Goal: Task Accomplishment & Management: Manage account settings

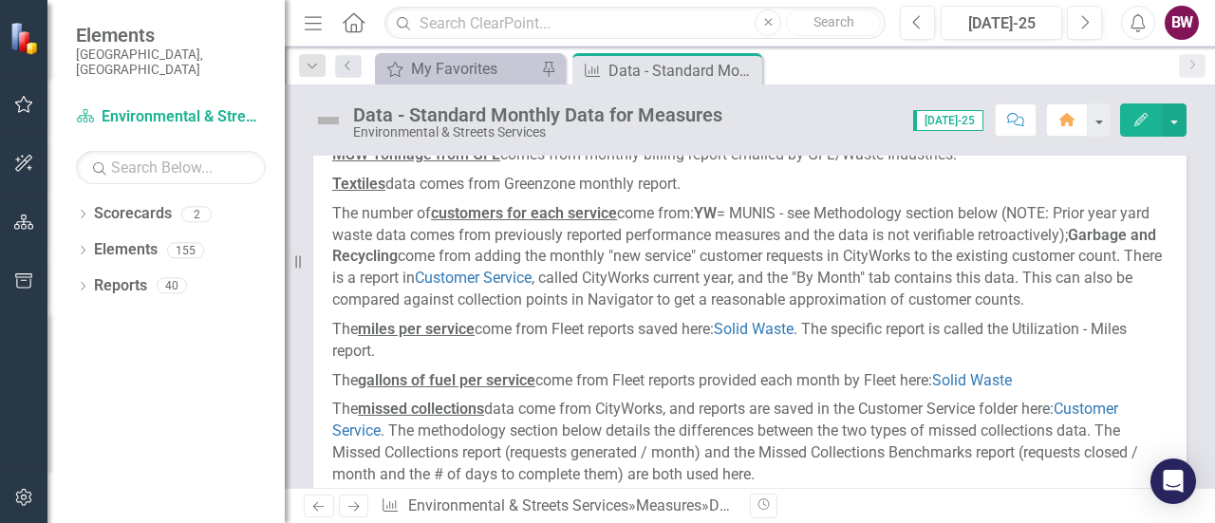
scroll to position [167, 0]
click at [753, 337] on link "Solid Waste" at bounding box center [754, 328] width 80 height 18
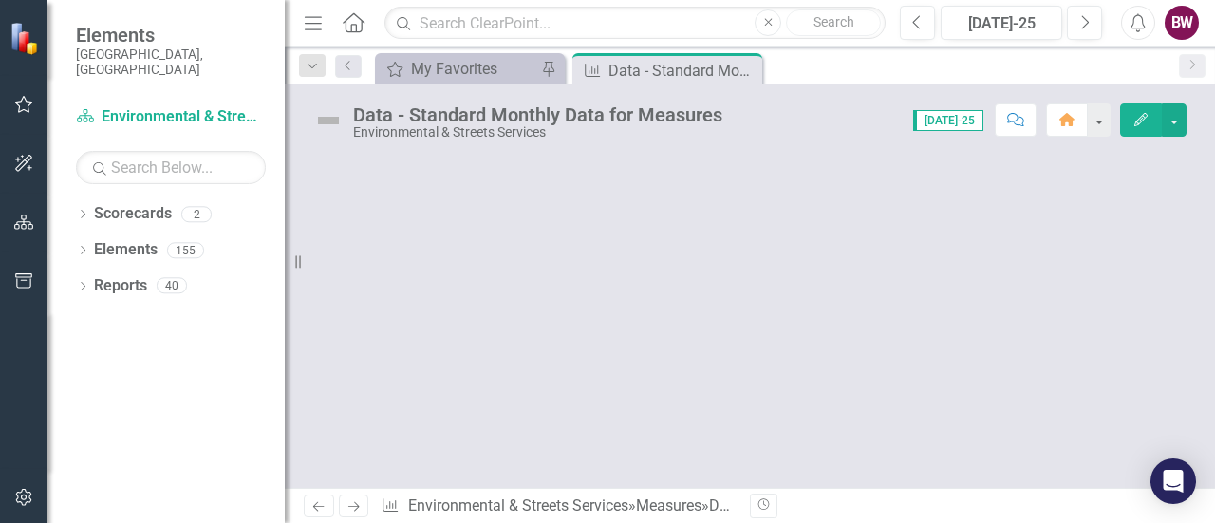
click at [1025, 367] on div at bounding box center [750, 322] width 930 height 332
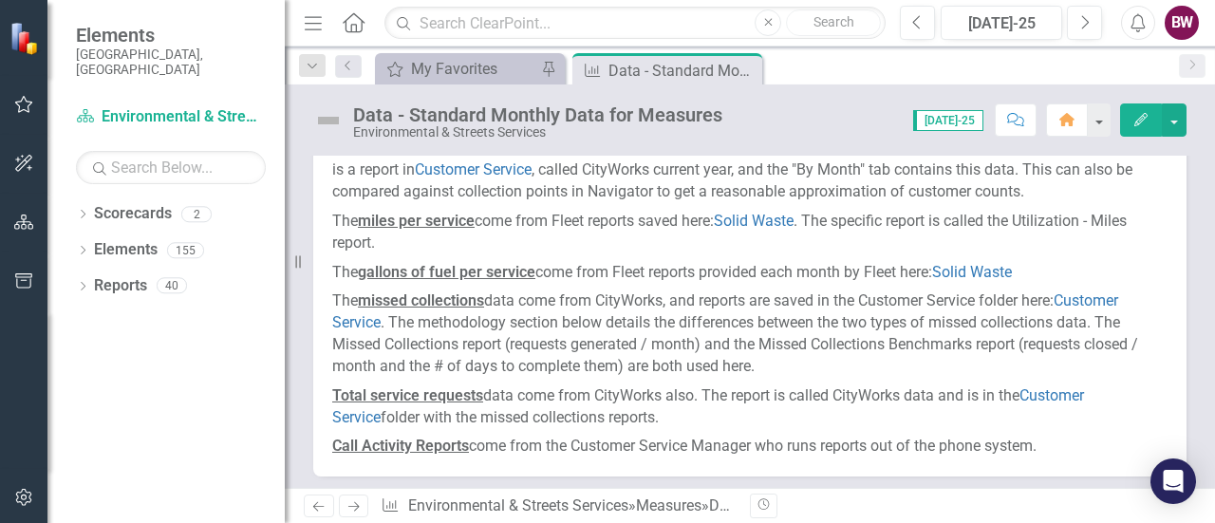
scroll to position [284, 0]
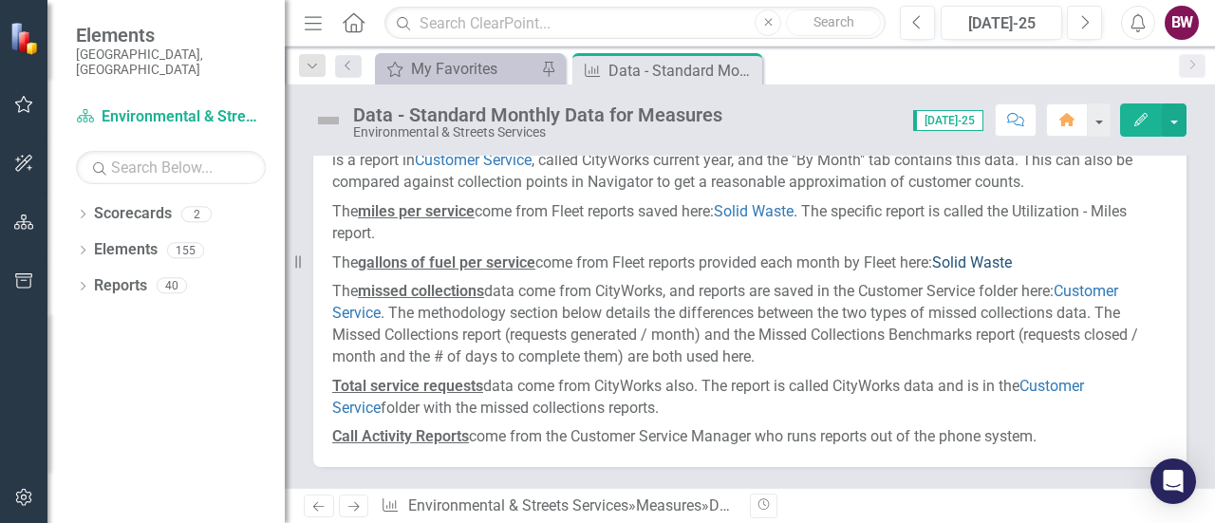
click at [970, 271] on link "Solid Waste" at bounding box center [972, 262] width 80 height 18
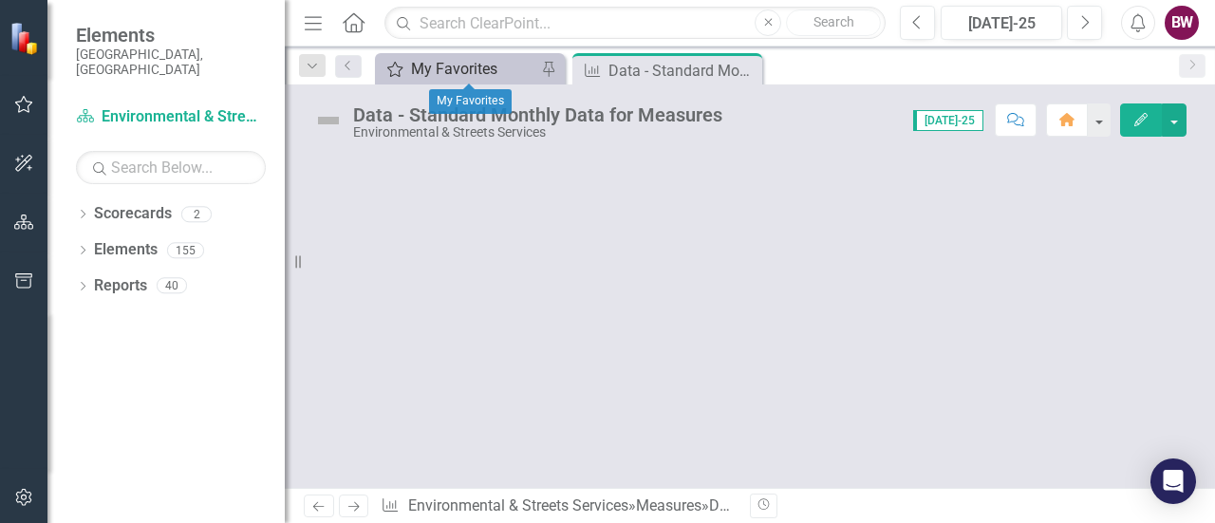
click at [447, 65] on div "My Favorites" at bounding box center [473, 69] width 125 height 24
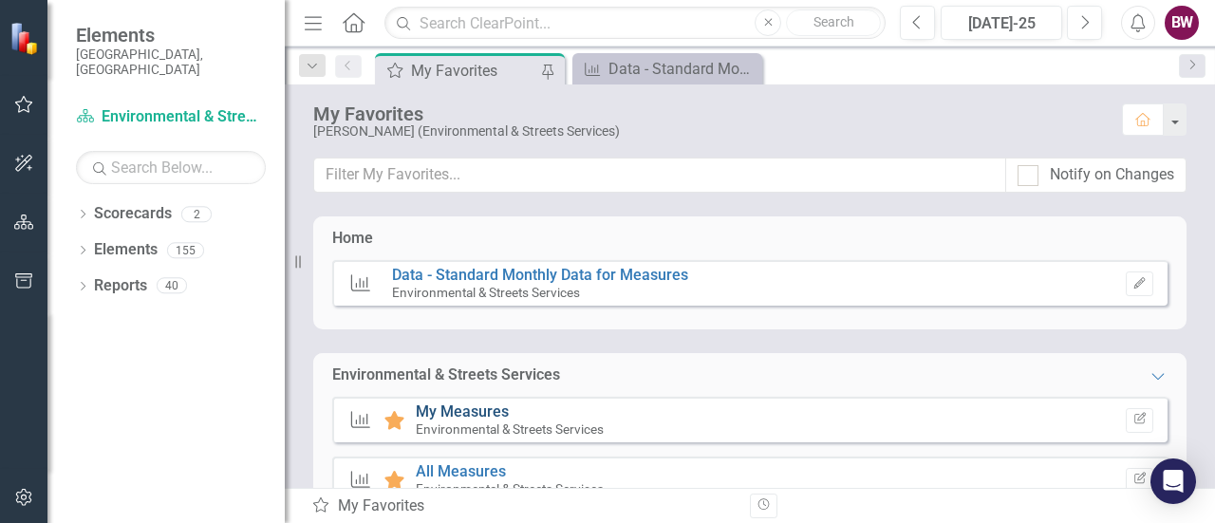
click at [461, 405] on link "My Measures" at bounding box center [462, 411] width 93 height 18
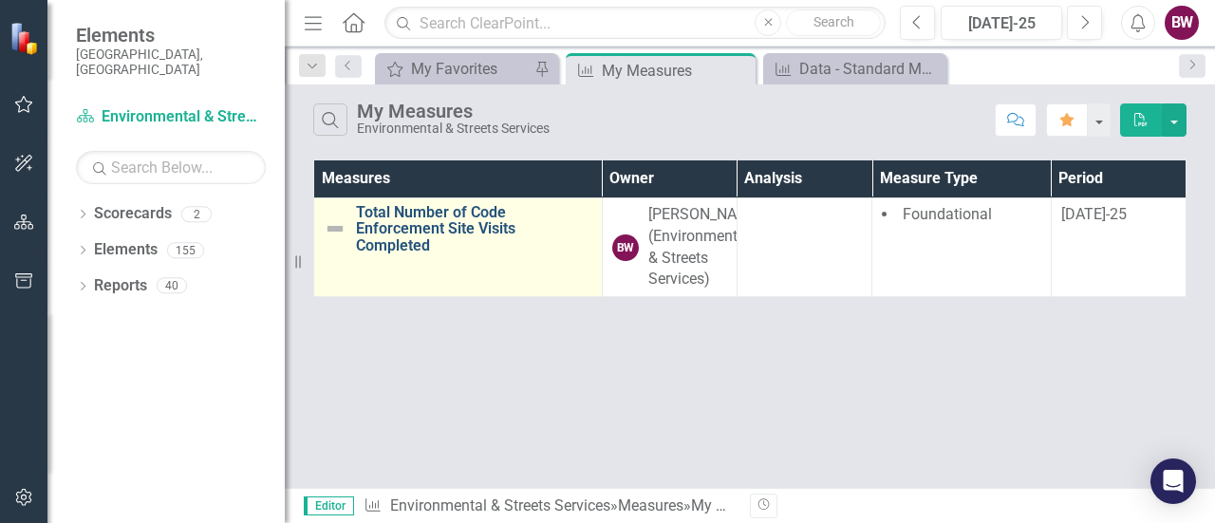
click at [401, 219] on link "Total Number of Code Enforcement Site Visits Completed" at bounding box center [474, 229] width 236 height 50
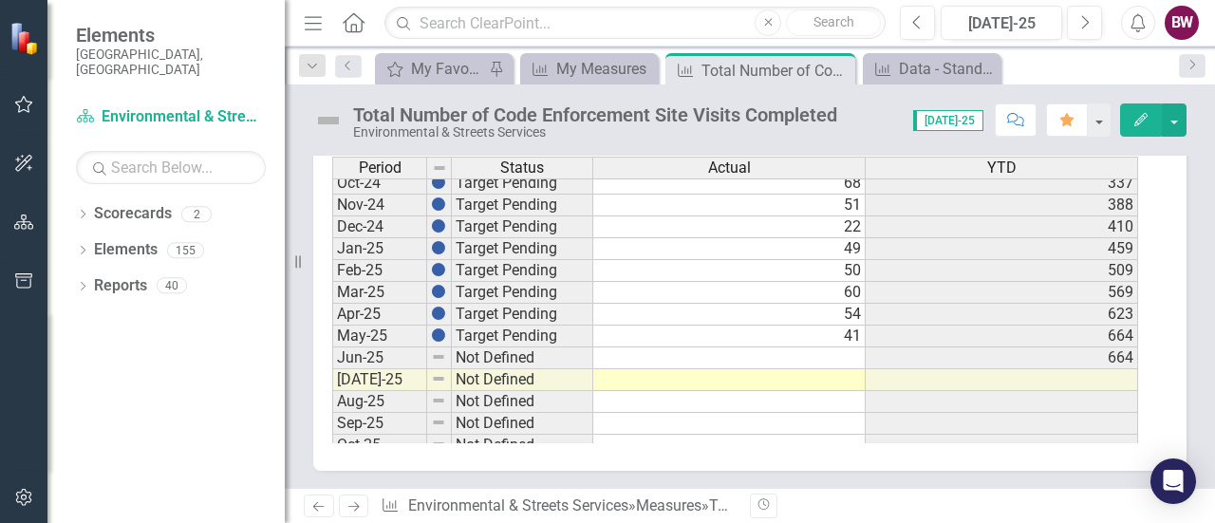
scroll to position [961, 0]
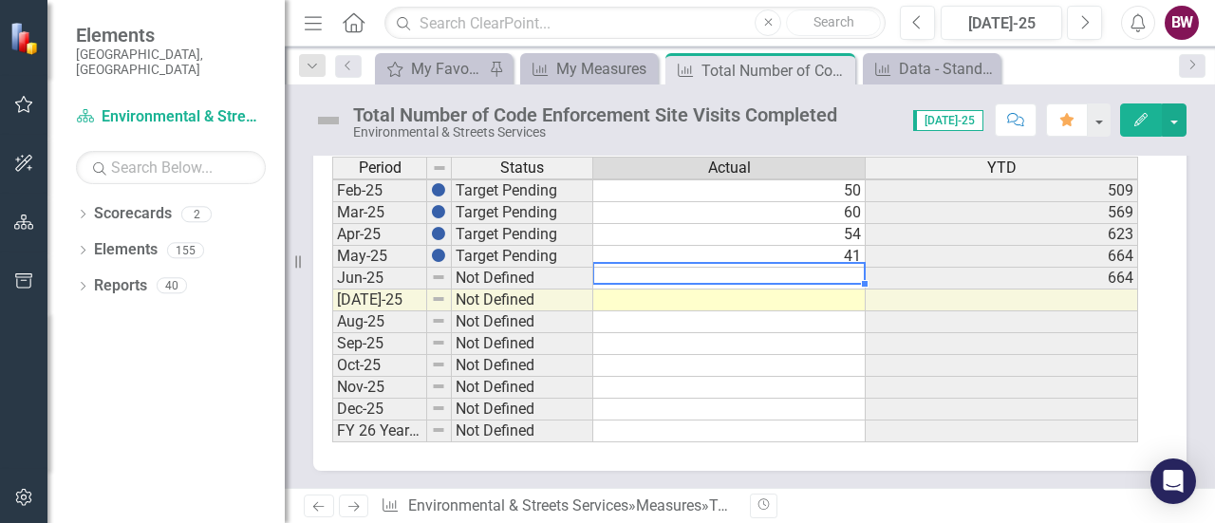
click at [808, 276] on td at bounding box center [729, 279] width 272 height 22
click at [840, 273] on td at bounding box center [729, 279] width 272 height 22
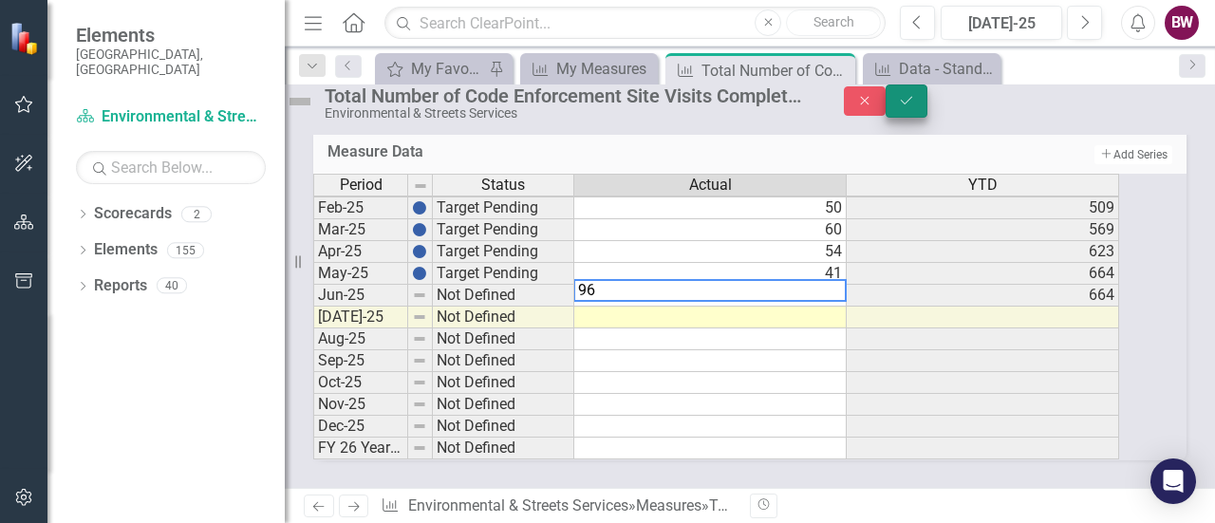
type textarea "96"
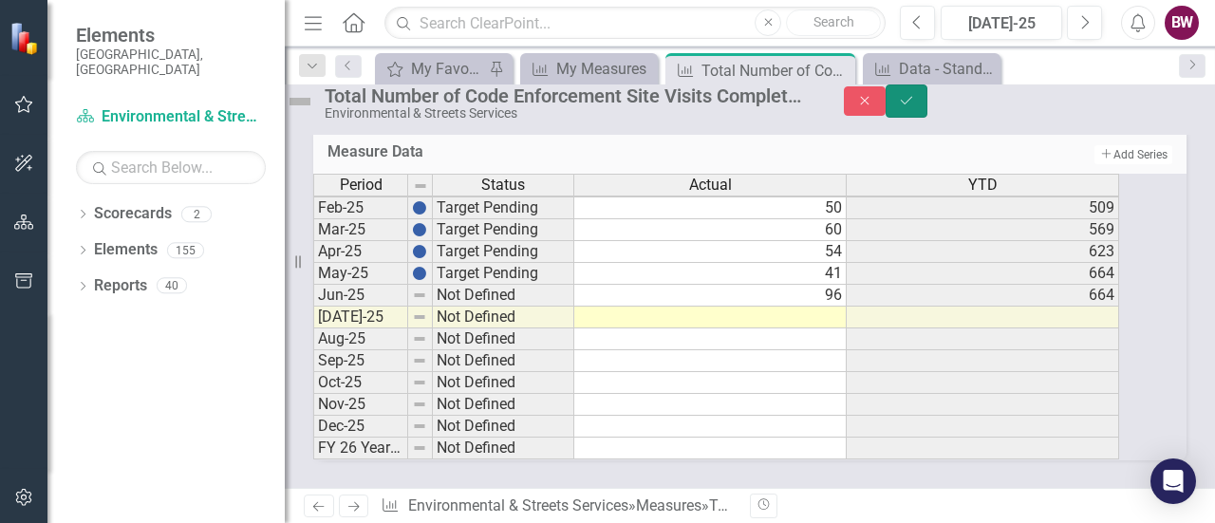
click at [915, 107] on icon "Save" at bounding box center [906, 100] width 17 height 13
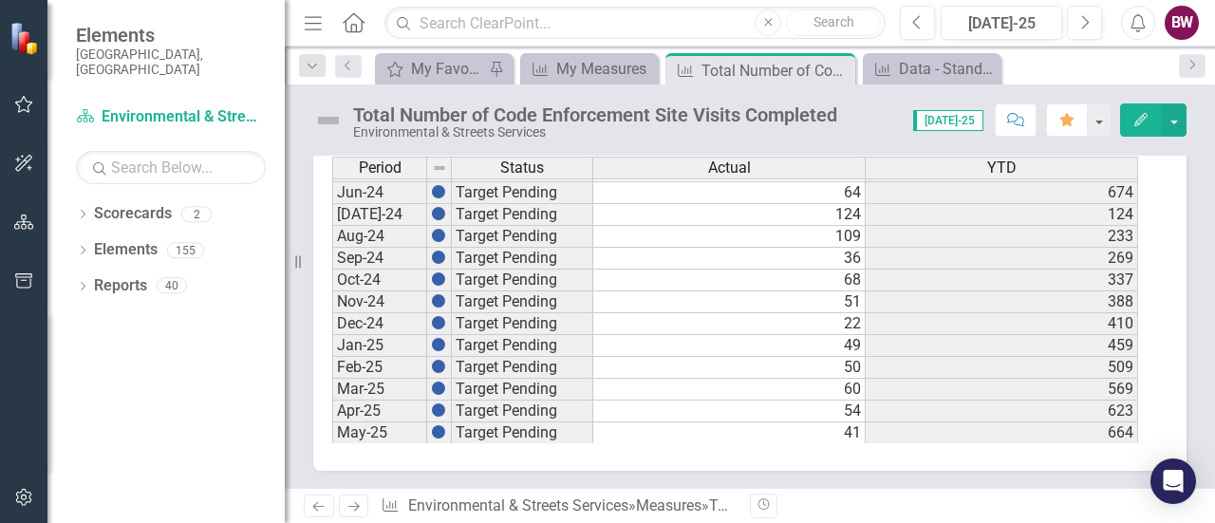
scroll to position [848, 0]
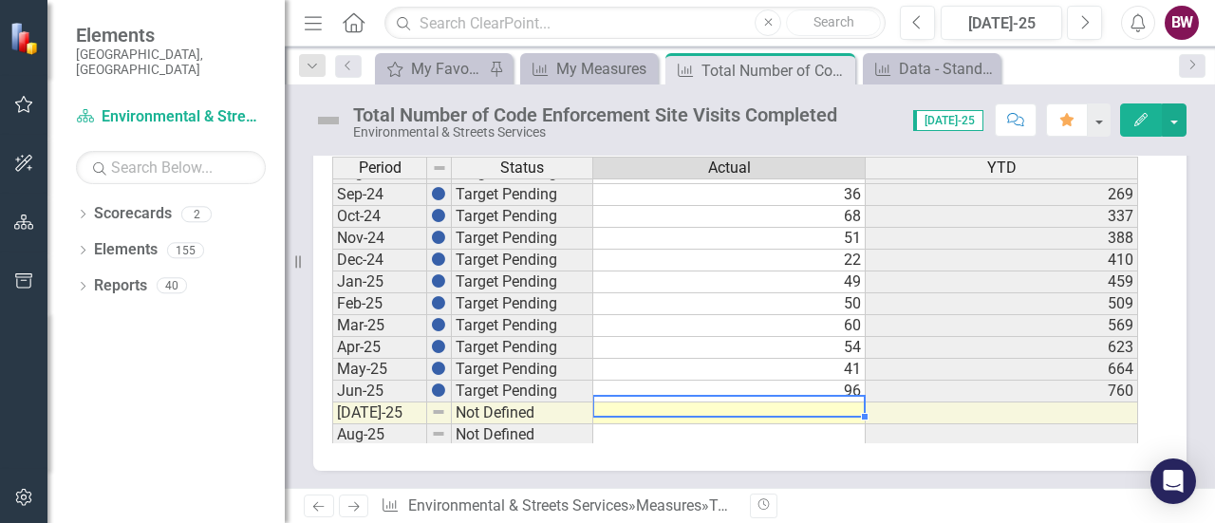
click at [841, 406] on tbody "Sep-23 Not Defined 0 159 Oct-23 Target Pending 16 175 Nov-23 Target Pending 26 …" at bounding box center [735, 238] width 806 height 634
click at [970, 122] on span "[DATE]-25" at bounding box center [948, 120] width 70 height 21
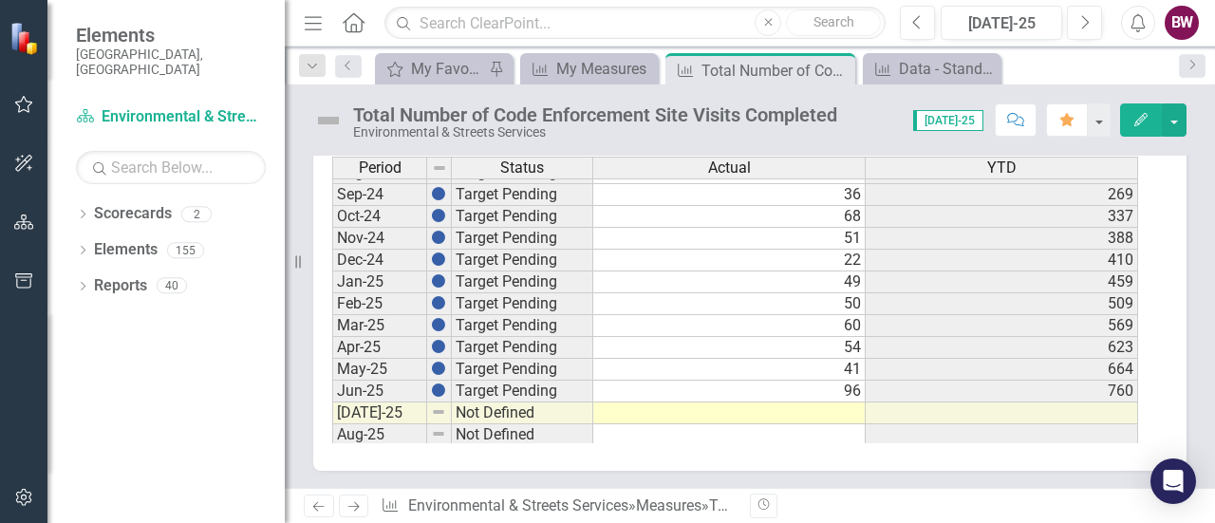
click at [970, 122] on span "[DATE]-25" at bounding box center [948, 120] width 70 height 21
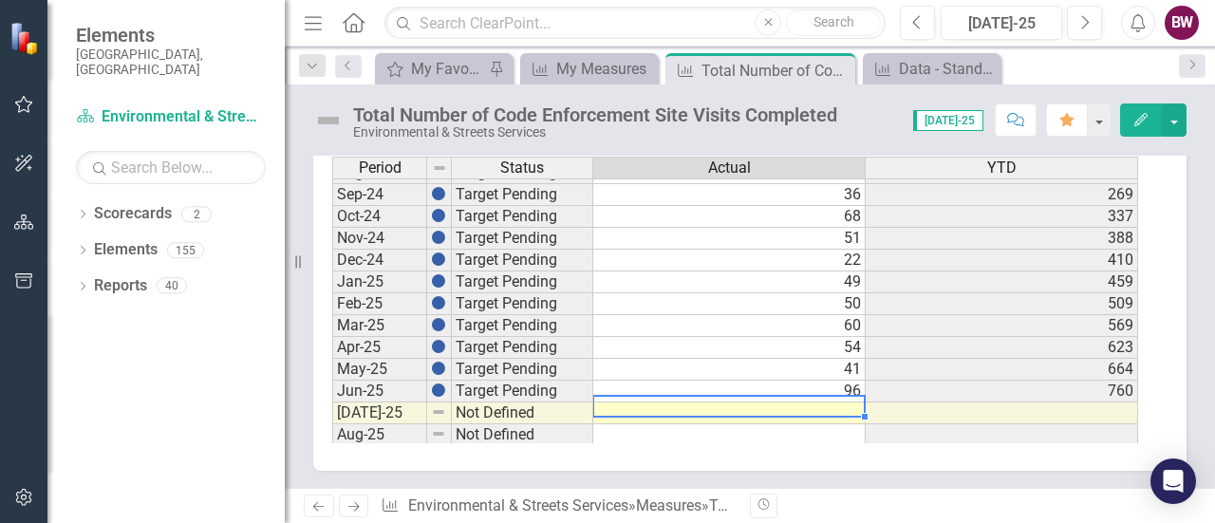
click at [332, 415] on div "Period Status Actual YTD Sep-23 Not Defined 0 159 Oct-23 Target Pending 16 175 …" at bounding box center [332, 226] width 0 height 657
click at [832, 405] on td at bounding box center [729, 413] width 272 height 22
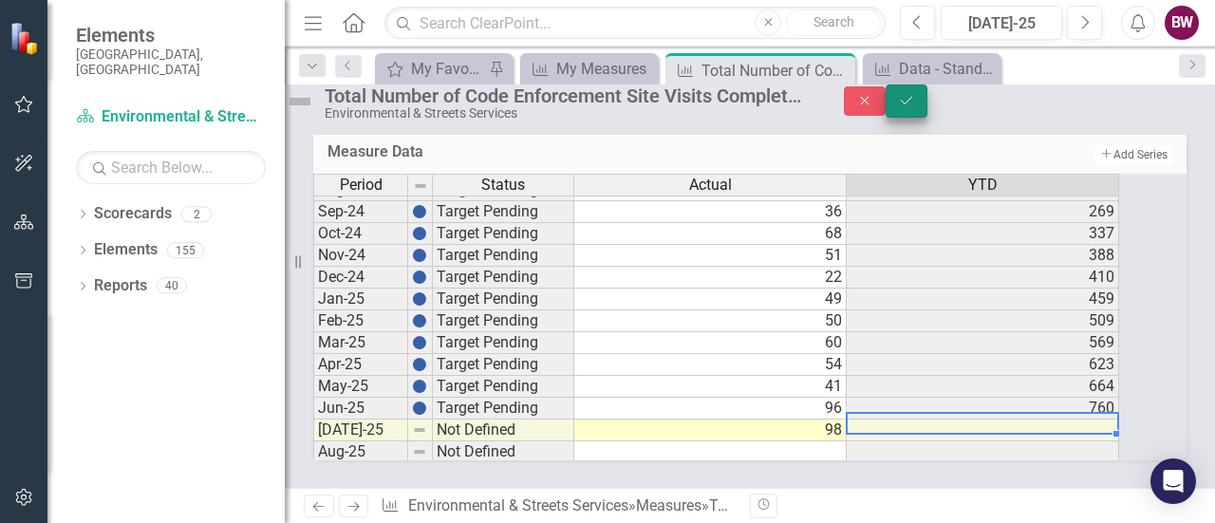
type textarea "98"
click at [912, 103] on icon "submit" at bounding box center [906, 100] width 11 height 8
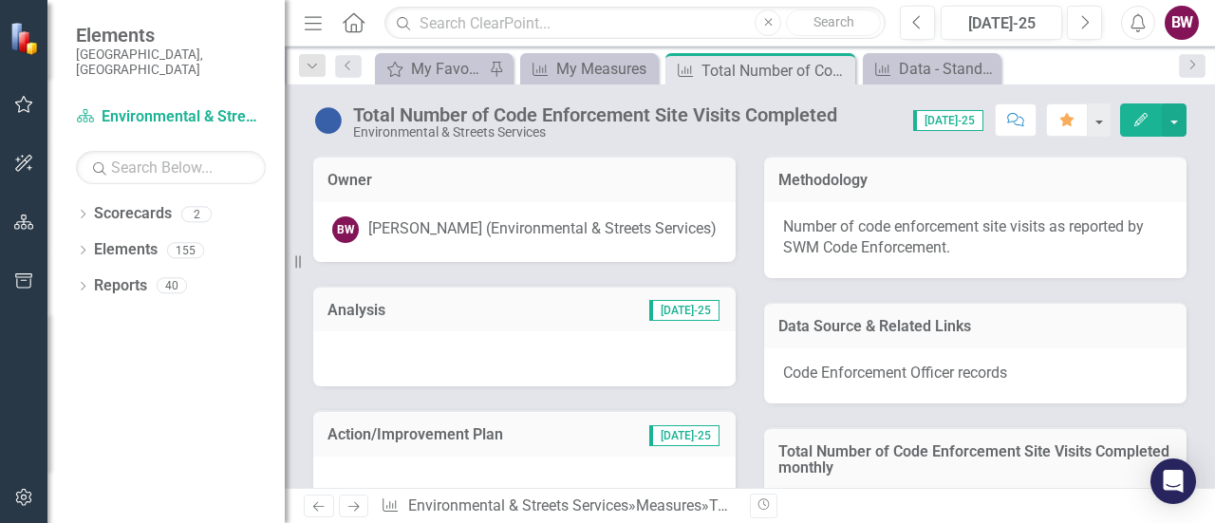
click at [961, 117] on span "[DATE]-25" at bounding box center [948, 120] width 70 height 21
click at [596, 60] on div "My Measures" at bounding box center [592, 69] width 73 height 24
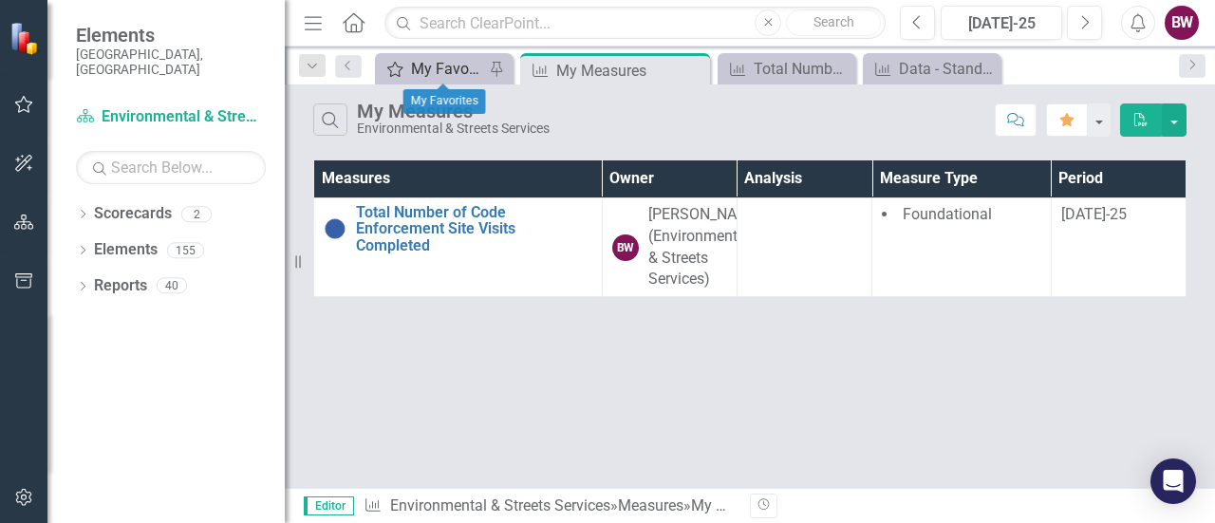
click at [431, 73] on div "My Favorites" at bounding box center [447, 69] width 73 height 24
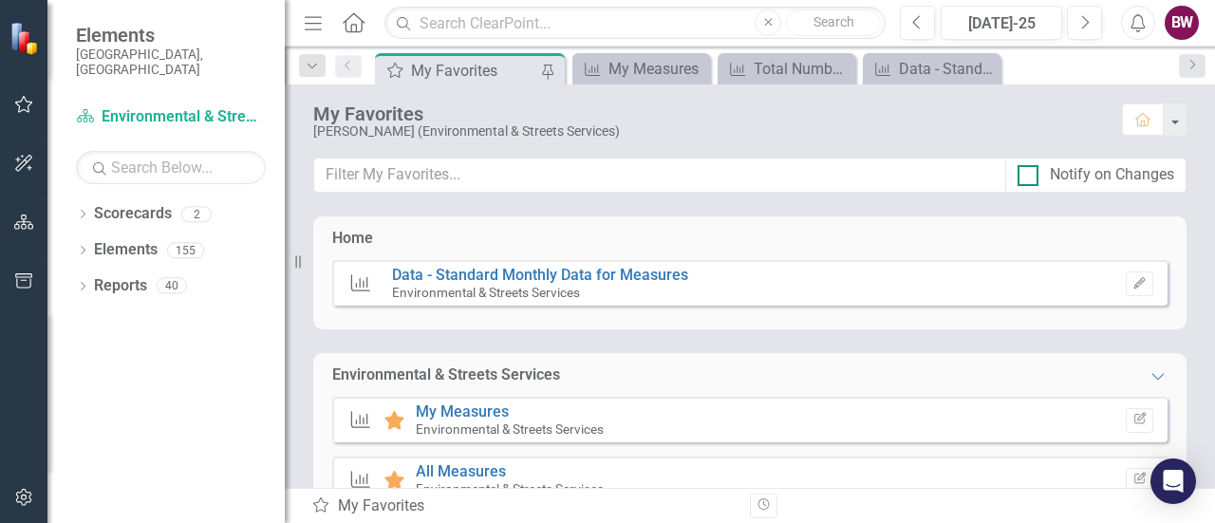
click at [1025, 175] on input "Notify on Changes" at bounding box center [1024, 171] width 12 height 12
checkbox input "true"
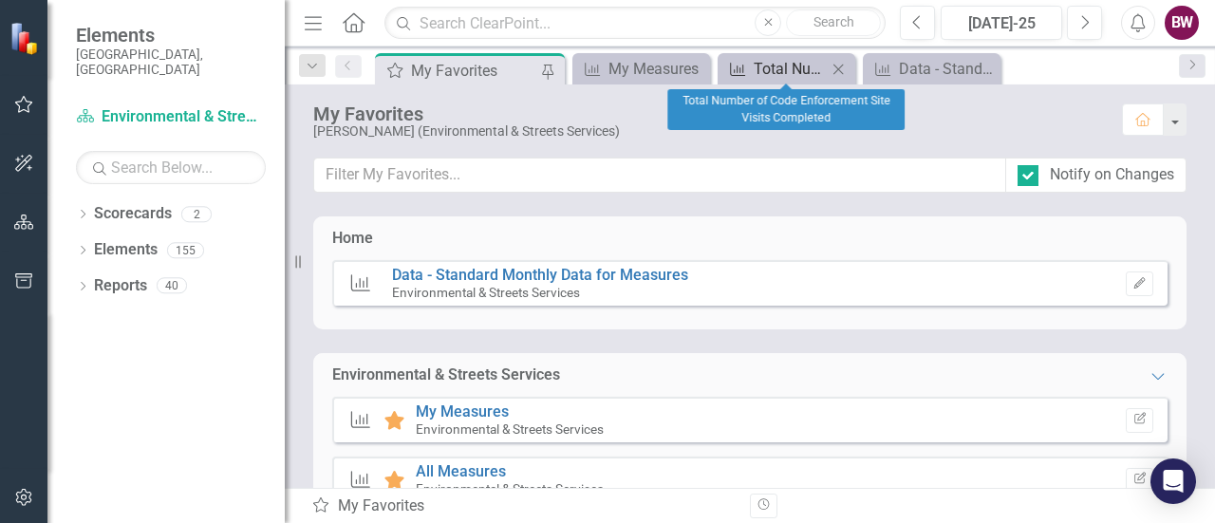
click at [769, 75] on div "Total Number of Code Enforcement Site Visits Completed" at bounding box center [790, 69] width 73 height 24
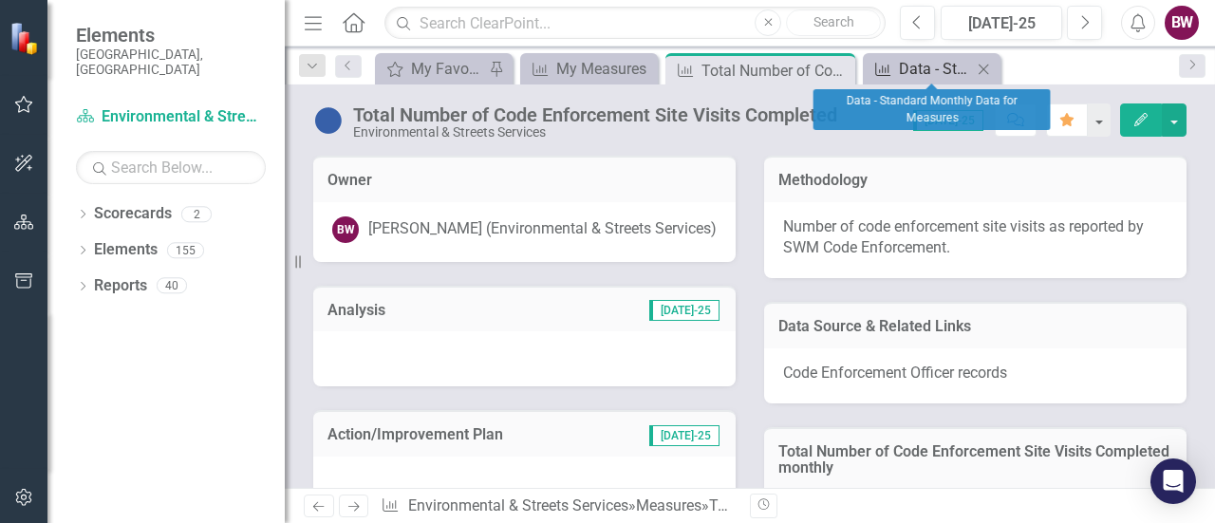
click at [921, 67] on div "Data - Standard Monthly Data for Measures" at bounding box center [935, 69] width 73 height 24
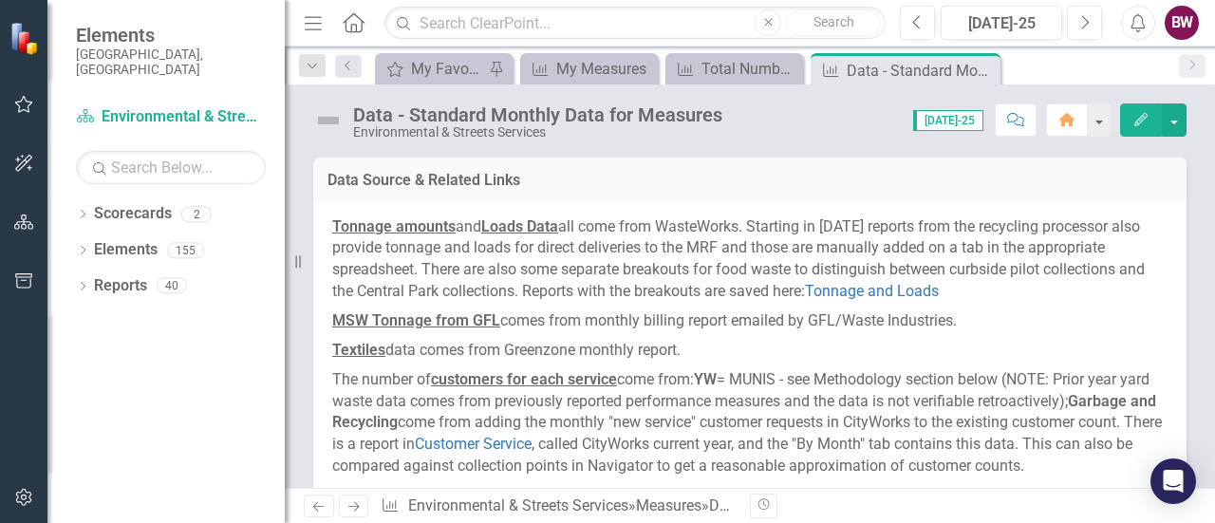
click at [966, 122] on span "[DATE]-25" at bounding box center [948, 120] width 70 height 21
click at [821, 135] on div "Score: N/A Jul-25 Completed Comment Home Edit" at bounding box center [959, 119] width 455 height 32
click at [1175, 128] on button "button" at bounding box center [1174, 119] width 25 height 33
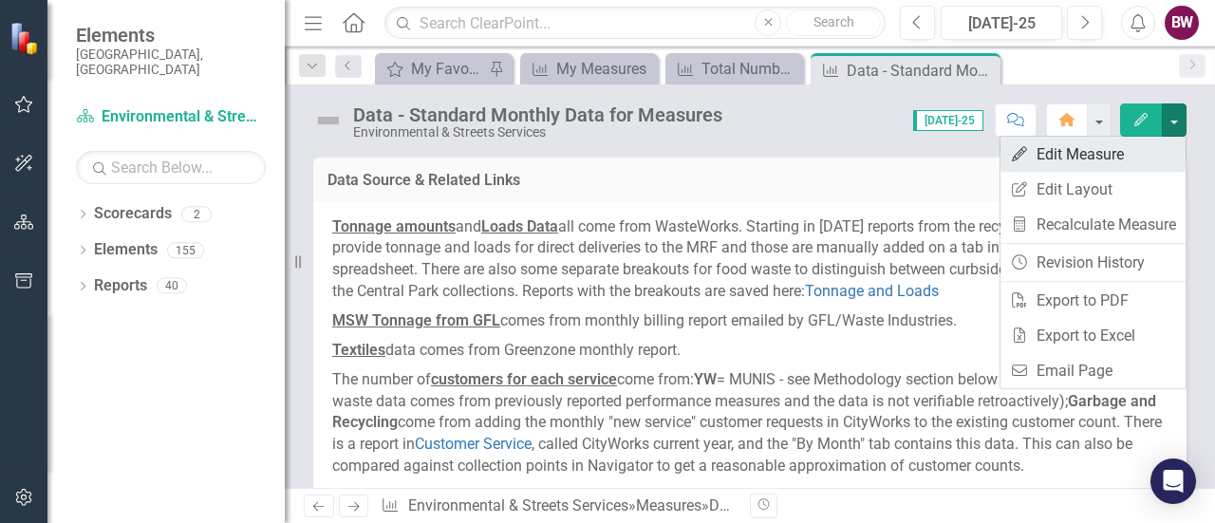
click at [1061, 152] on link "Edit Edit Measure" at bounding box center [1093, 154] width 185 height 35
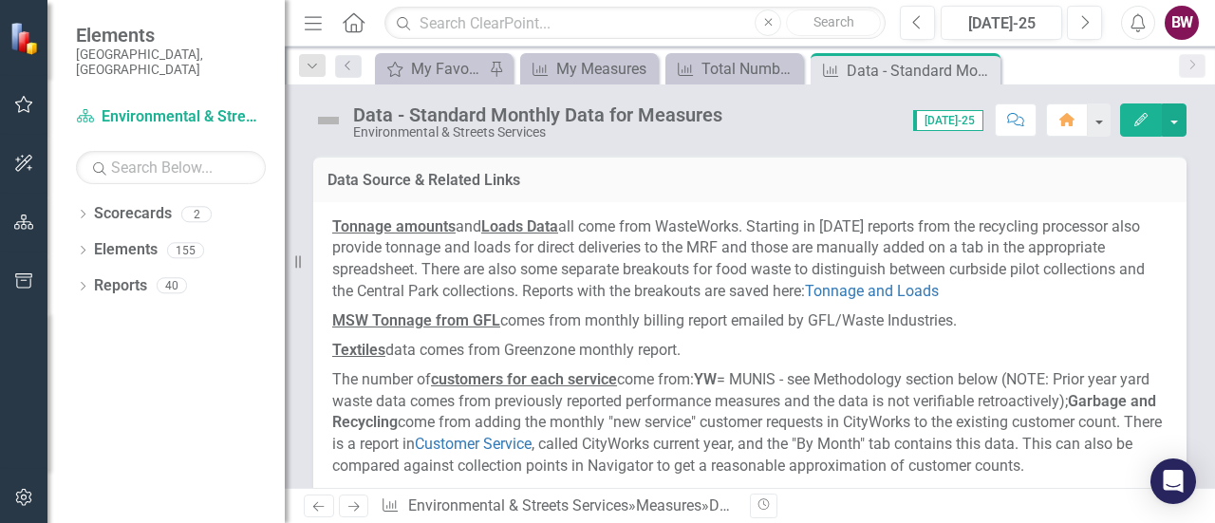
click at [956, 121] on span "[DATE]-25" at bounding box center [948, 120] width 70 height 21
click at [349, 17] on icon "Home" at bounding box center [353, 22] width 25 height 20
click at [313, 31] on icon "Menu" at bounding box center [313, 22] width 25 height 20
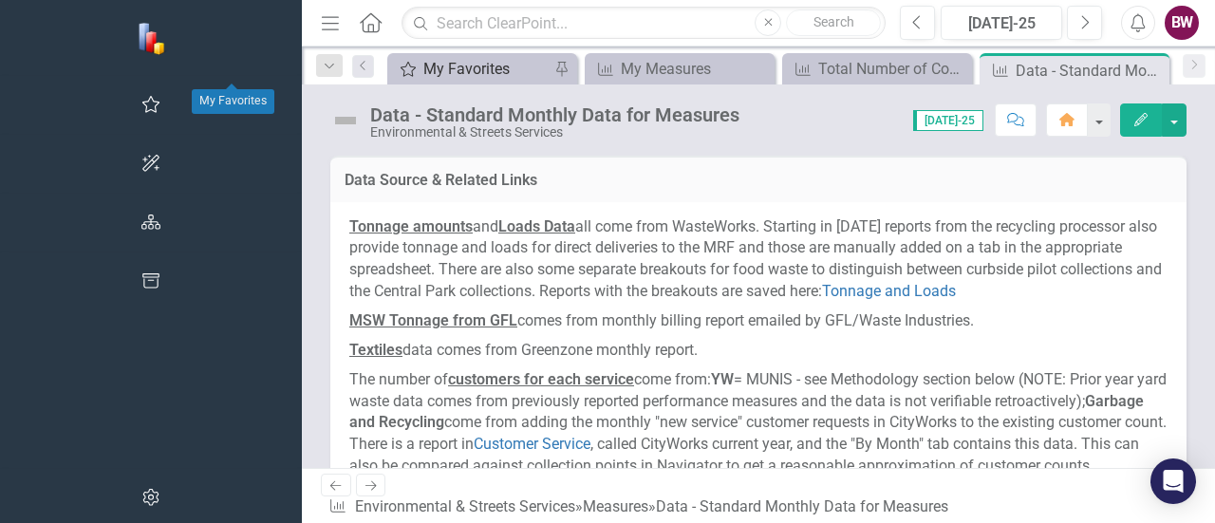
click at [423, 71] on div "My Favorites" at bounding box center [485, 69] width 125 height 24
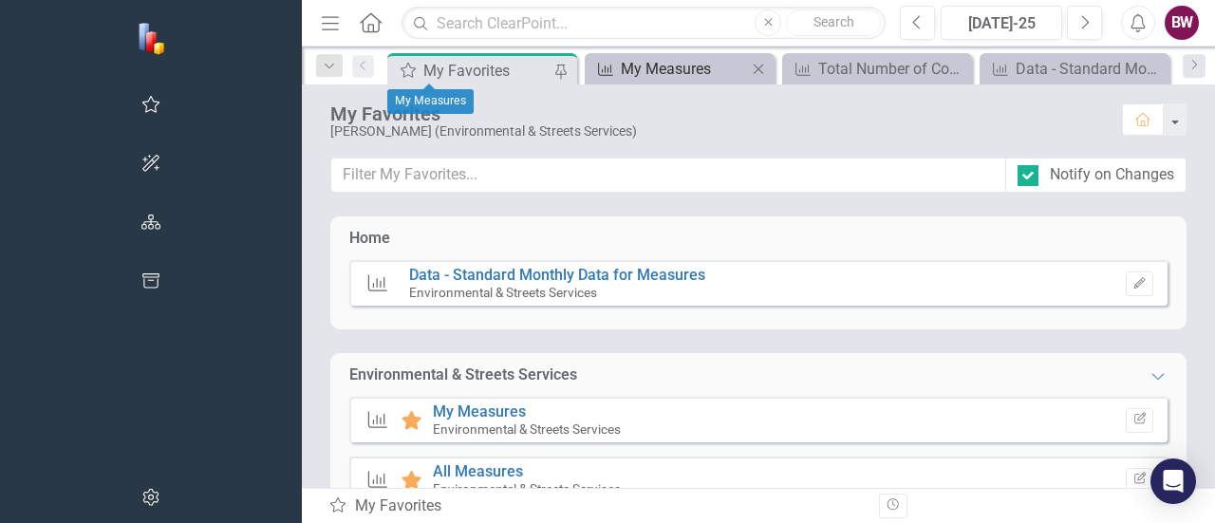
click at [621, 66] on div "My Measures" at bounding box center [683, 69] width 125 height 24
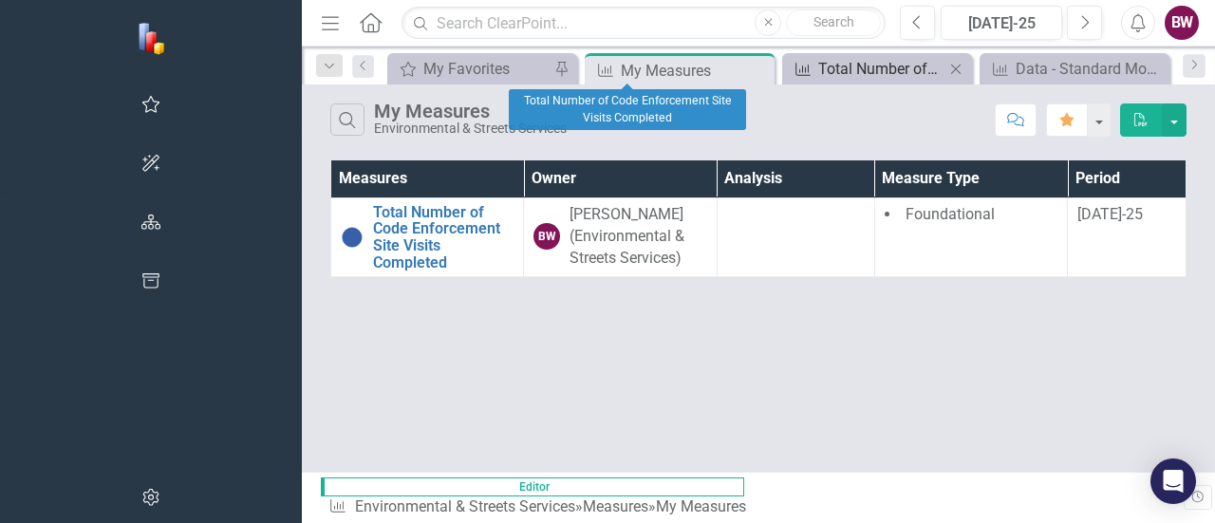
click at [818, 66] on div "Total Number of Code Enforcement Site Visits Completed" at bounding box center [880, 69] width 125 height 24
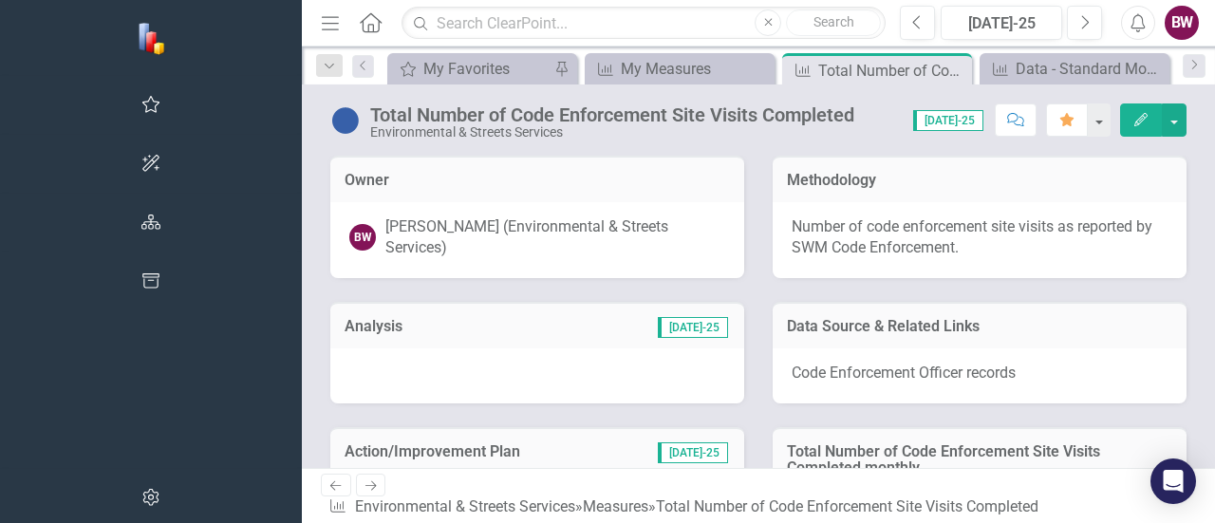
click at [658, 317] on span "[DATE]-25" at bounding box center [693, 327] width 70 height 21
click at [955, 119] on span "[DATE]-25" at bounding box center [948, 120] width 70 height 21
click at [1017, 24] on div "[DATE]-25" at bounding box center [1001, 23] width 108 height 23
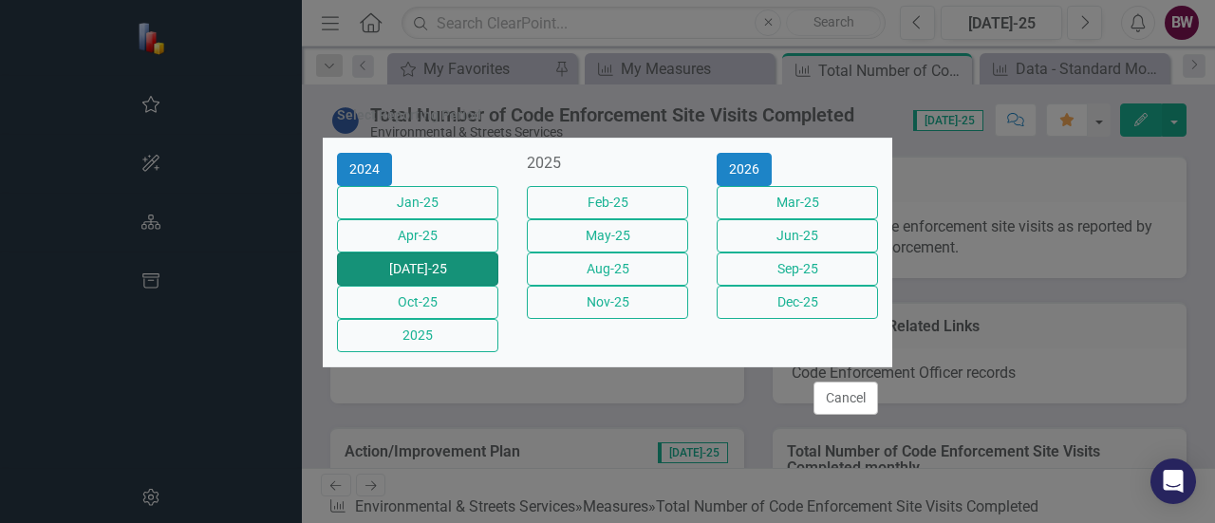
click at [456, 268] on button "[DATE]-25" at bounding box center [417, 269] width 161 height 33
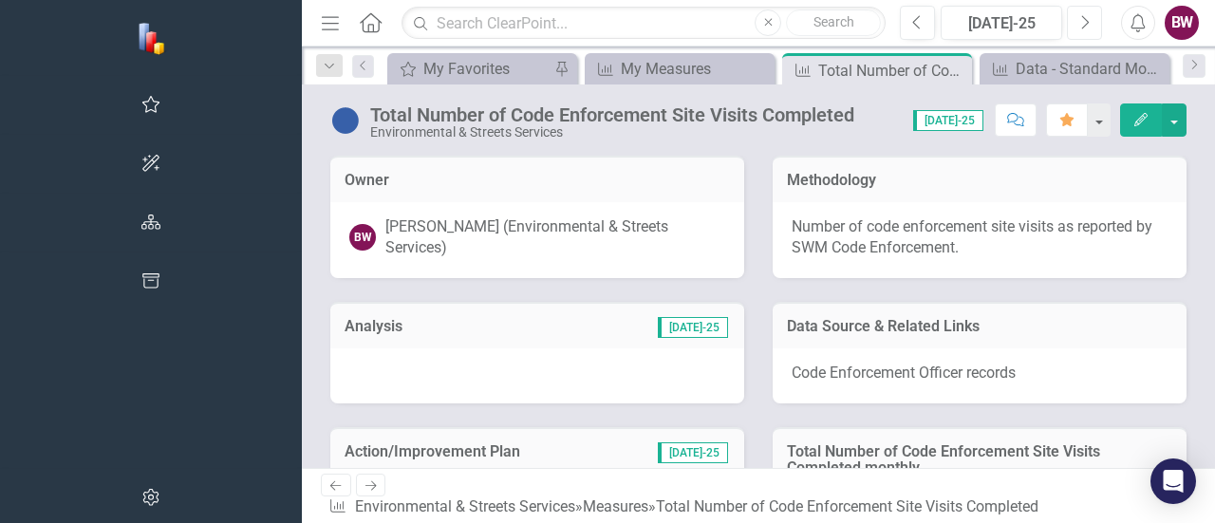
click at [1076, 20] on button "Next" at bounding box center [1084, 23] width 35 height 34
click at [913, 20] on icon "Previous" at bounding box center [917, 22] width 10 height 17
click at [1001, 26] on div "[DATE]-25" at bounding box center [1001, 23] width 108 height 23
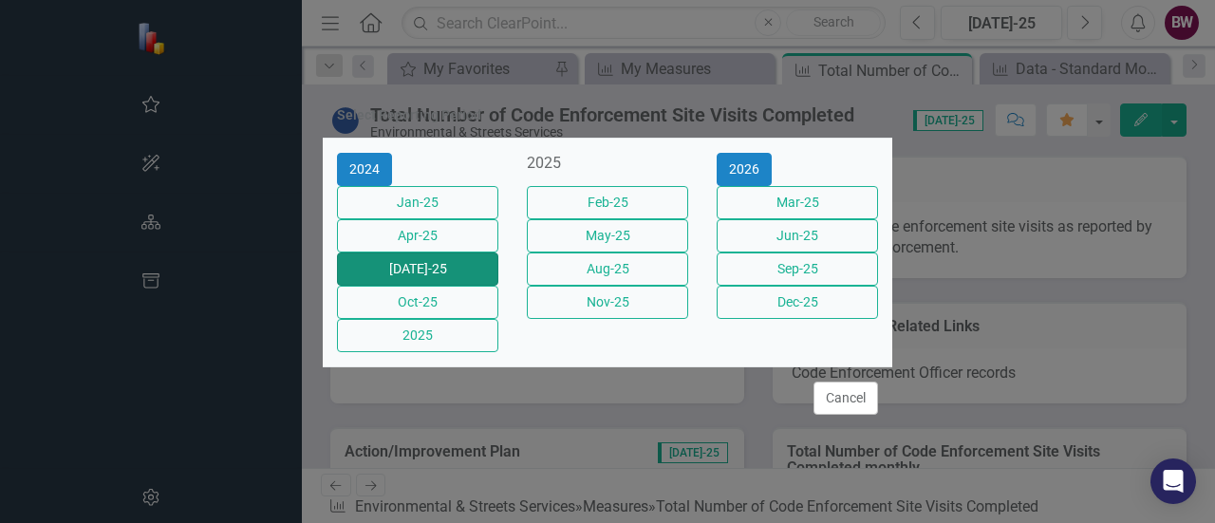
click at [410, 271] on button "[DATE]-25" at bounding box center [417, 269] width 161 height 33
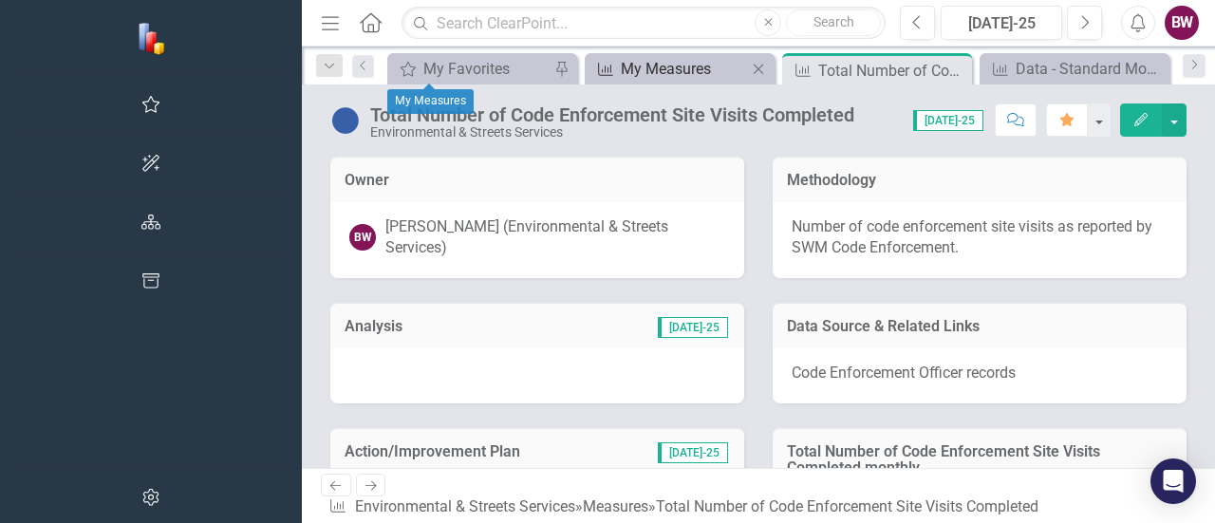
click at [621, 61] on div "My Measures" at bounding box center [683, 69] width 125 height 24
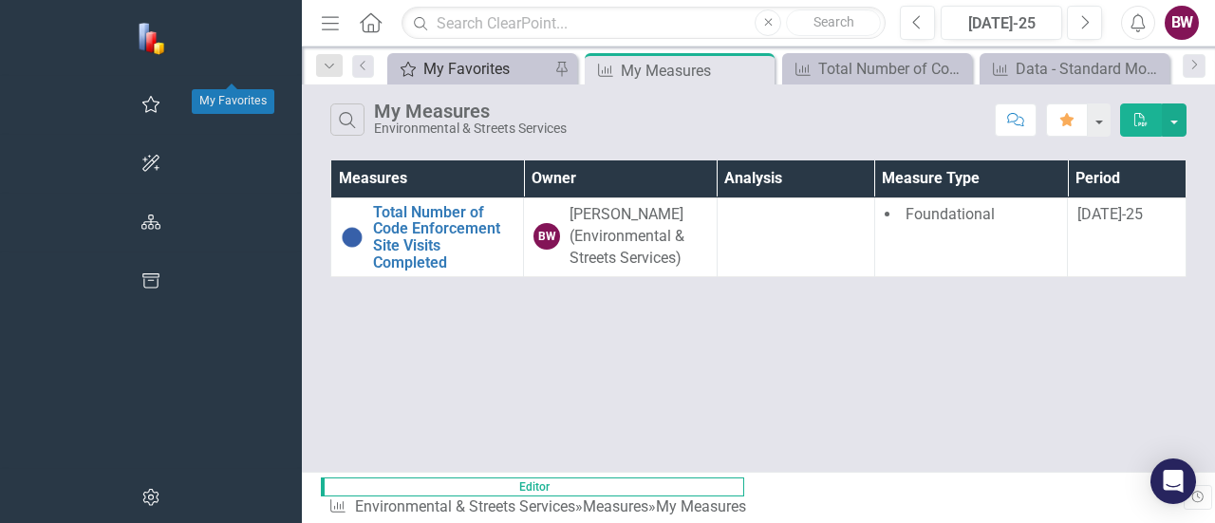
click at [423, 63] on div "My Favorites" at bounding box center [485, 69] width 125 height 24
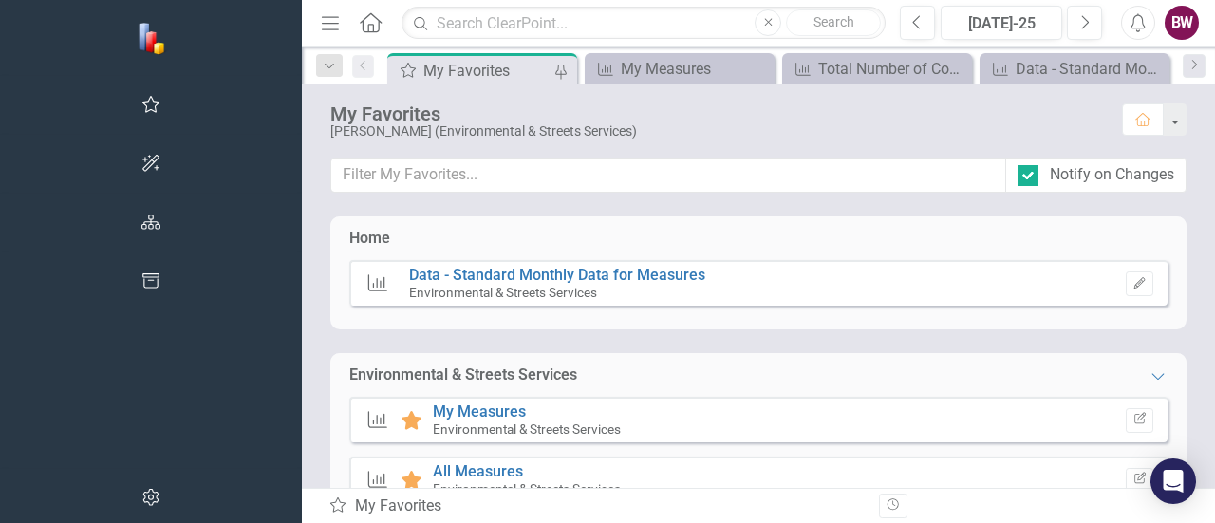
click at [360, 24] on icon at bounding box center [371, 22] width 22 height 20
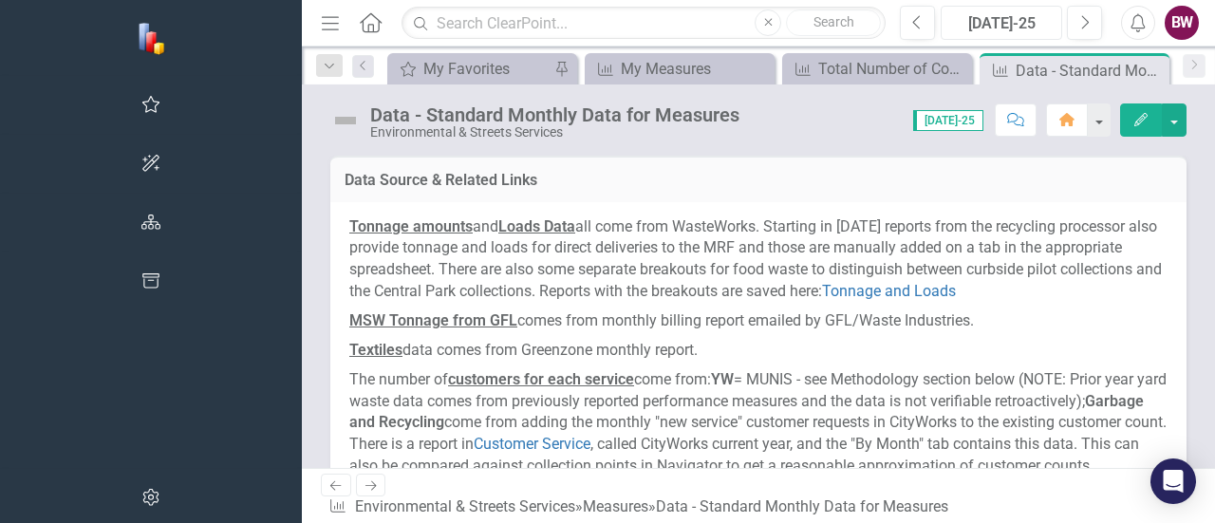
click at [1009, 20] on div "[DATE]-25" at bounding box center [1001, 23] width 108 height 23
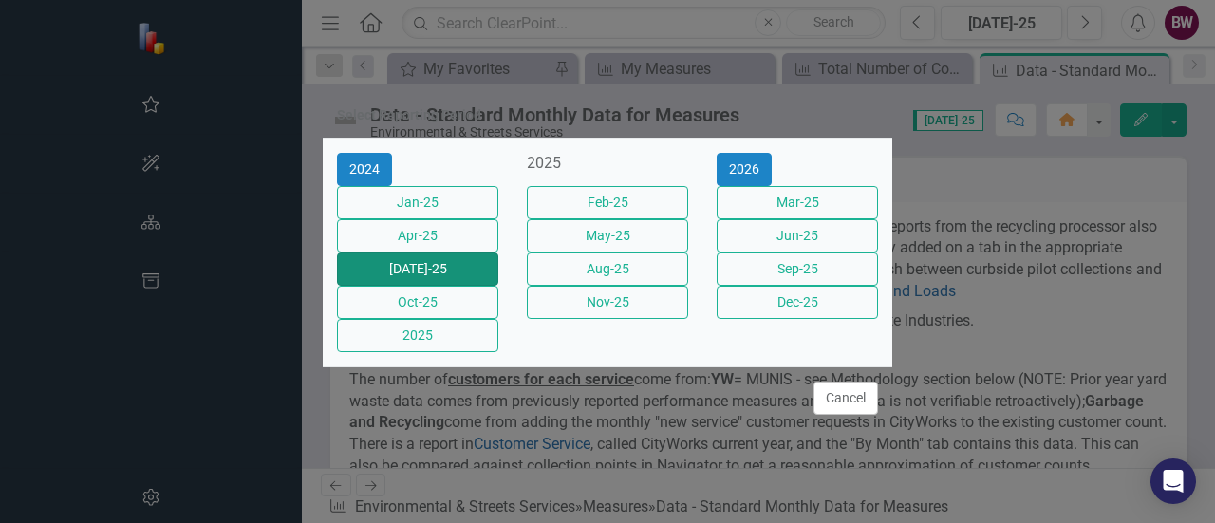
click at [431, 269] on button "[DATE]-25" at bounding box center [417, 269] width 161 height 33
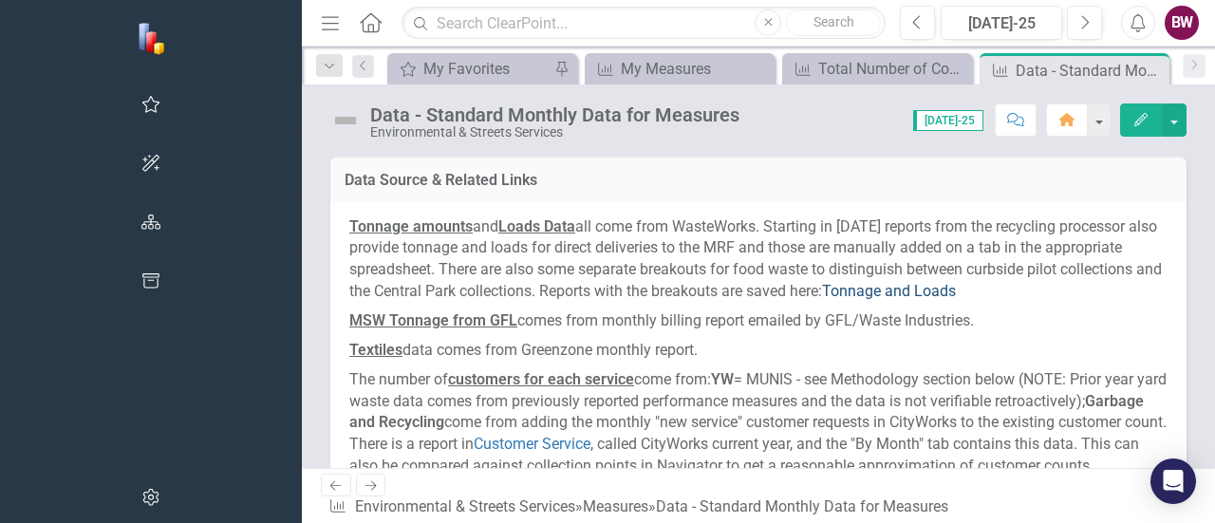
click at [956, 282] on link "Tonnage and Loads" at bounding box center [889, 291] width 134 height 18
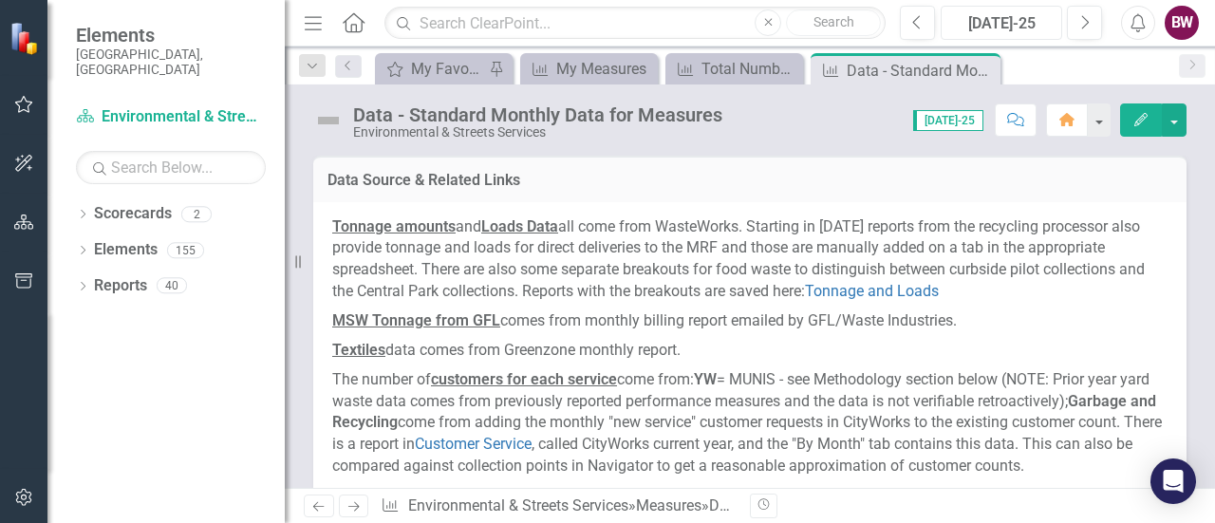
click at [1021, 20] on div "[DATE]-25" at bounding box center [1001, 23] width 108 height 23
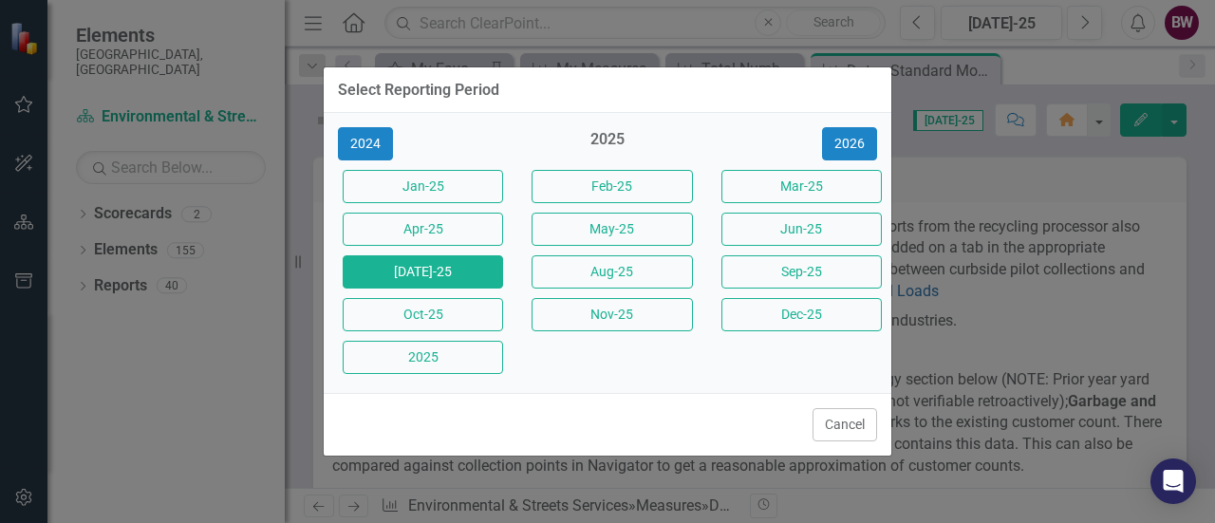
click at [837, 128] on div "2024 2025 2026 Jan-25 Feb-25 Mar-25 Apr-25 May-25 Jun-25 Jul-25 Aug-25 Sep-25 O…" at bounding box center [608, 253] width 568 height 280
click at [841, 157] on button "2026" at bounding box center [849, 143] width 55 height 33
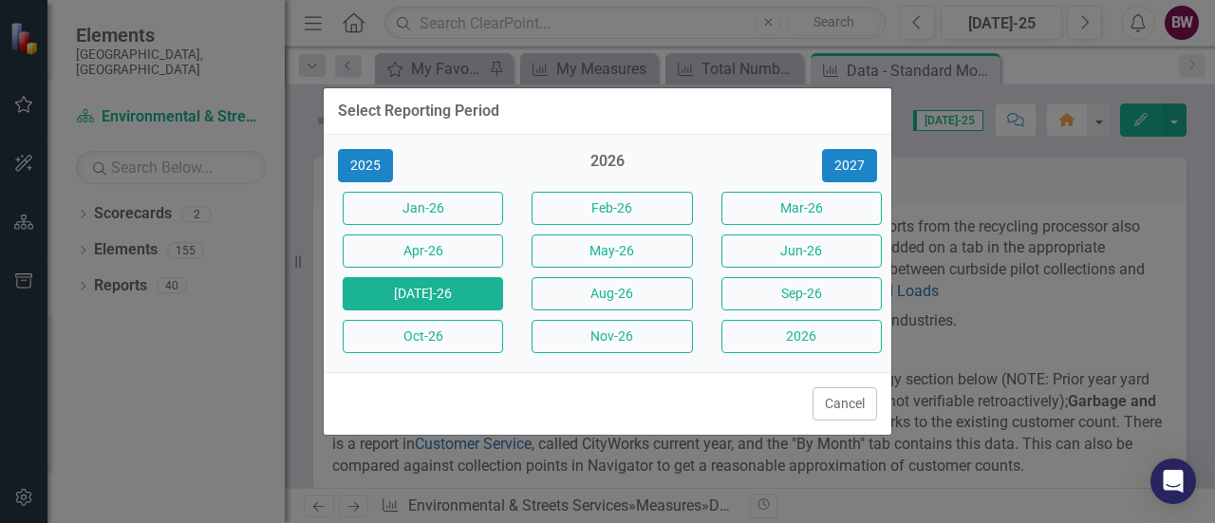
click at [370, 291] on button "[DATE]-26" at bounding box center [423, 293] width 160 height 33
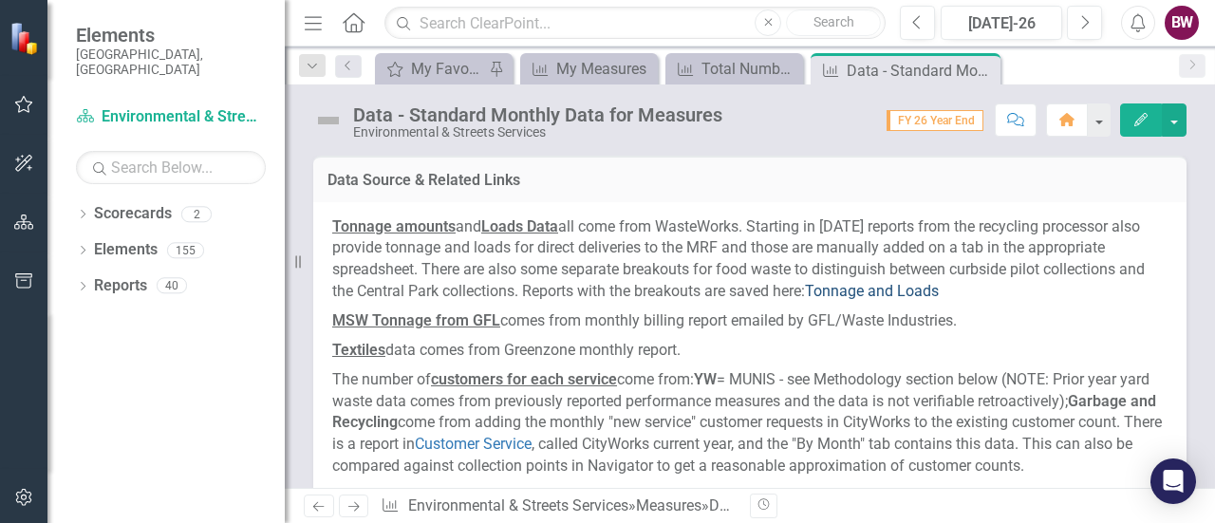
click at [902, 286] on link "Tonnage and Loads" at bounding box center [872, 291] width 134 height 18
click at [976, 24] on div "[DATE]-26" at bounding box center [1001, 23] width 108 height 23
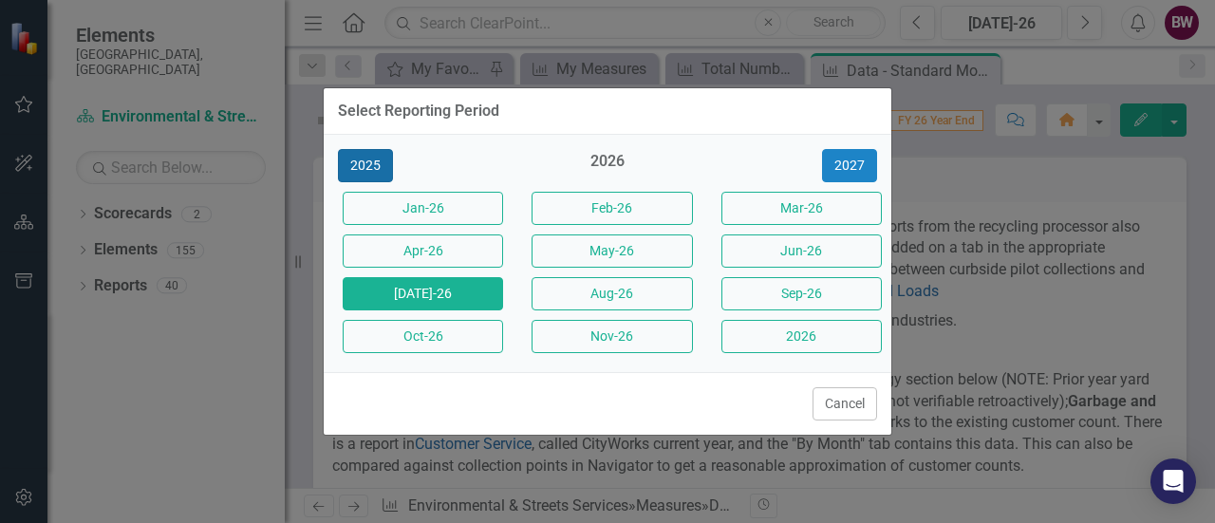
click at [348, 168] on button "2025" at bounding box center [365, 165] width 55 height 33
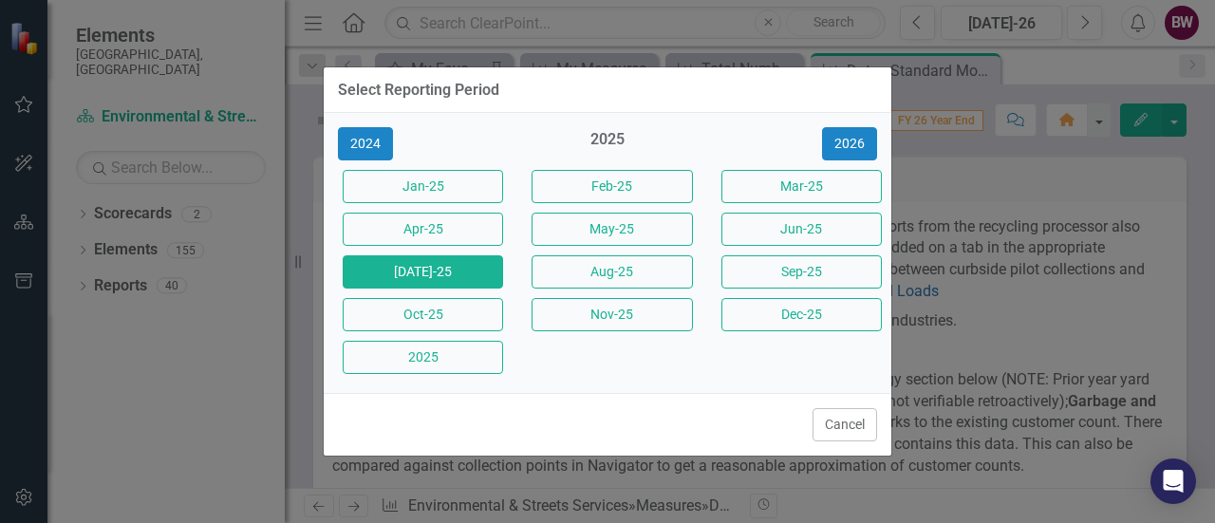
click at [402, 272] on button "[DATE]-25" at bounding box center [423, 271] width 160 height 33
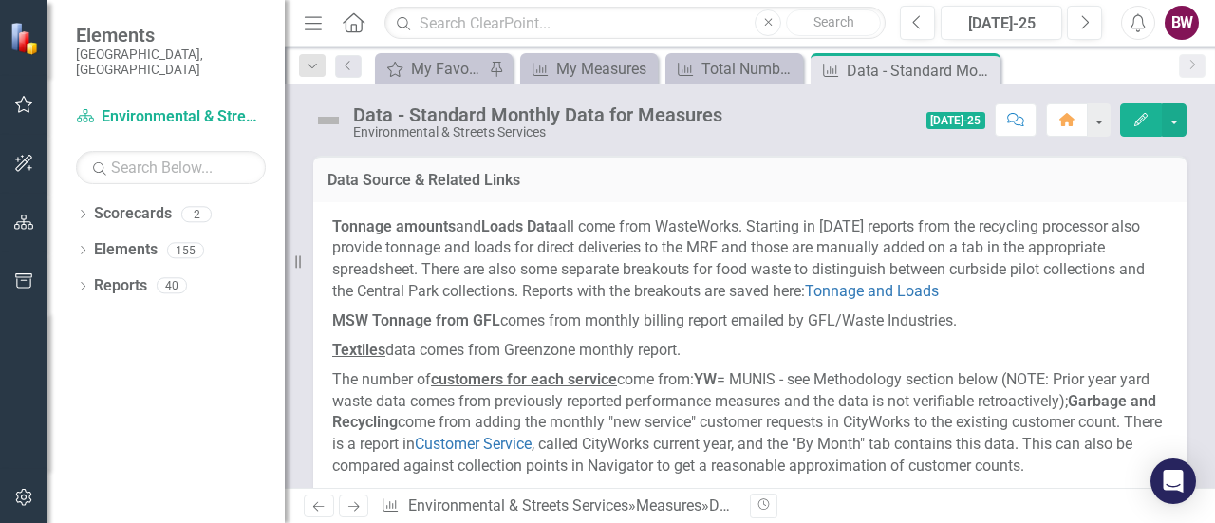
click at [402, 272] on p "Tonnage amounts and Loads Data all come from WasteWorks. Starting in [DATE] rep…" at bounding box center [749, 261] width 835 height 90
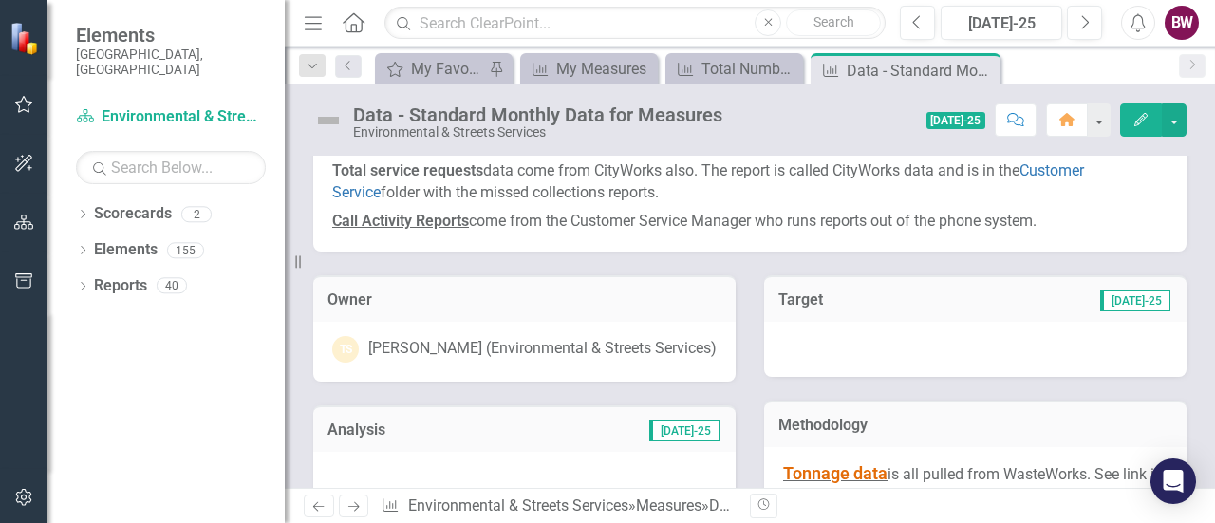
scroll to position [372, 0]
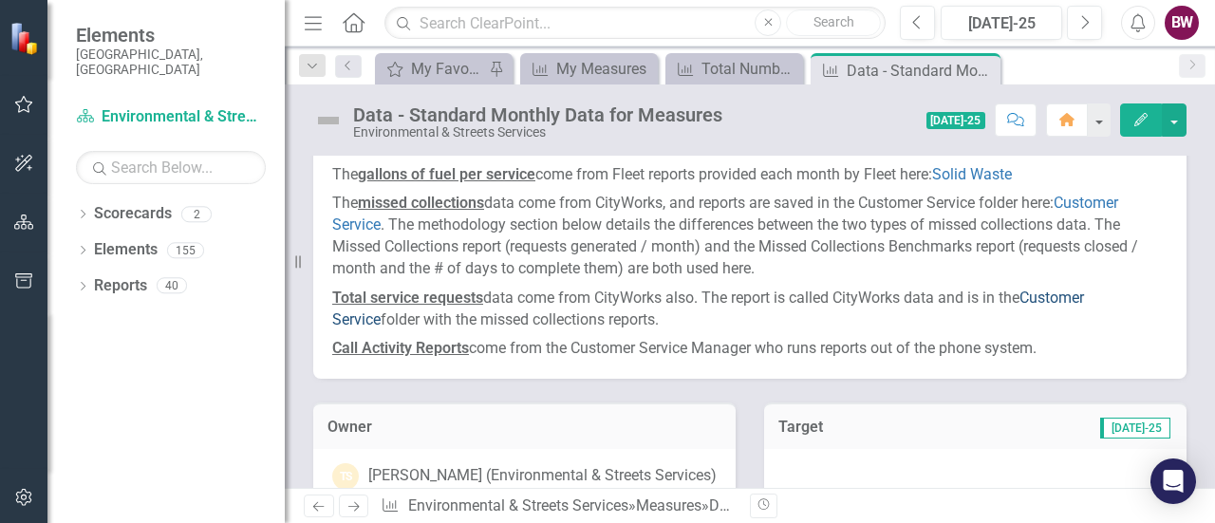
click at [1059, 316] on link "Customer Service" at bounding box center [708, 309] width 752 height 40
